Goal: Use online tool/utility: Use online tool/utility

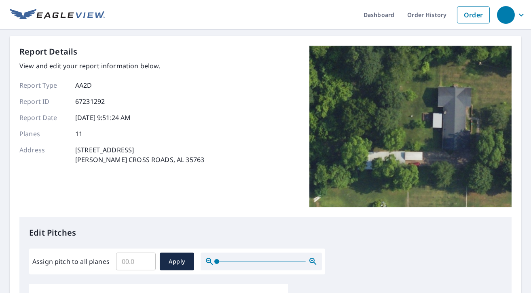
scroll to position [162, 0]
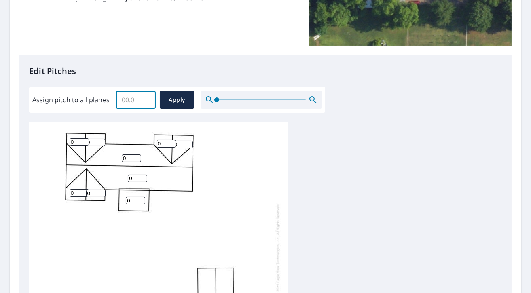
click at [133, 105] on input "Assign pitch to all planes" at bounding box center [136, 100] width 40 height 23
type input "4"
click at [172, 101] on span "Apply" at bounding box center [176, 100] width 21 height 10
type input "4"
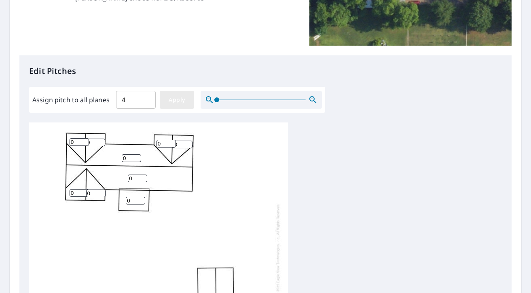
type input "4"
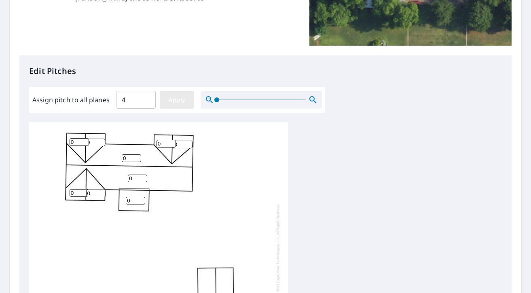
type input "4"
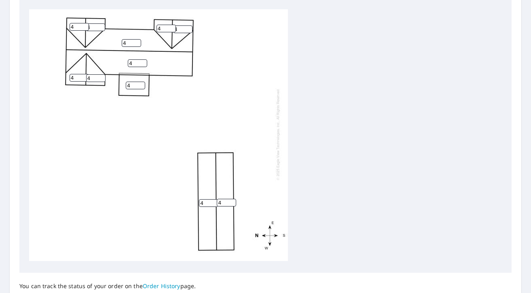
scroll to position [346, 0]
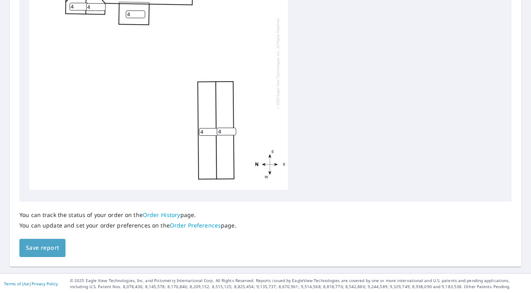
click at [33, 247] on span "Save report" at bounding box center [42, 248] width 33 height 10
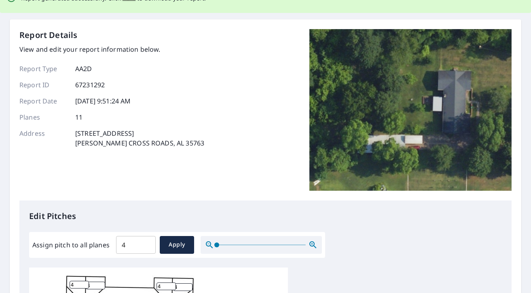
scroll to position [0, 0]
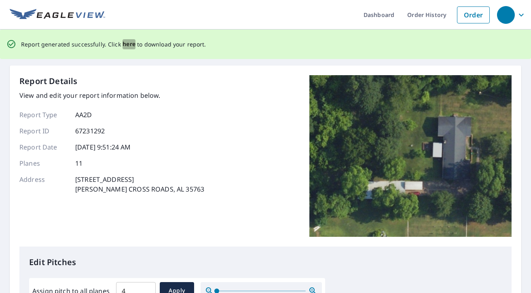
click at [129, 42] on span "here" at bounding box center [128, 44] width 13 height 10
